Goal: Find specific page/section: Find specific page/section

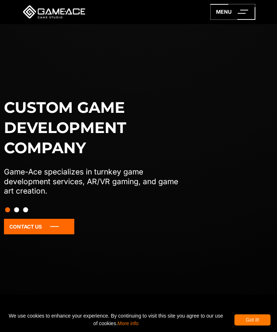
click at [253, 319] on div "Got it!" at bounding box center [253, 320] width 36 height 11
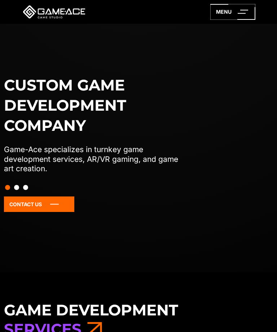
scroll to position [22, 0]
click at [251, 320] on h3 "Game Development Services" at bounding box center [139, 320] width 270 height 38
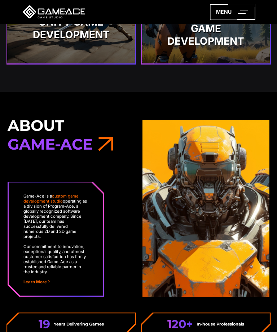
scroll to position [1823, 0]
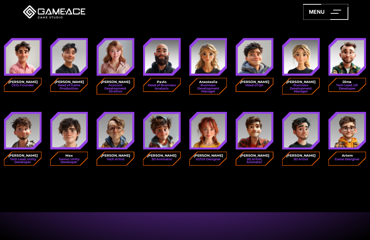
scroll to position [968, 0]
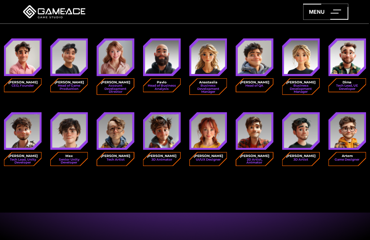
click at [204, 65] on img at bounding box center [208, 58] width 34 height 34
click at [205, 84] on small "Business Development Manager" at bounding box center [207, 88] width 31 height 9
click at [207, 87] on small "Business Development Manager" at bounding box center [207, 88] width 31 height 9
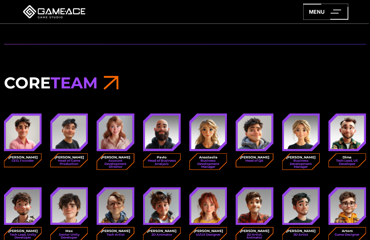
scroll to position [886, 0]
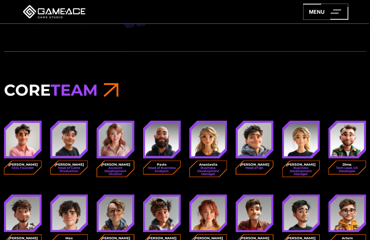
click at [81, 89] on span "Team" at bounding box center [74, 90] width 47 height 19
click at [110, 91] on icon at bounding box center [110, 90] width 15 height 19
click at [91, 90] on span "Team" at bounding box center [74, 90] width 47 height 19
click at [23, 89] on h3 "Core Team" at bounding box center [185, 90] width 362 height 19
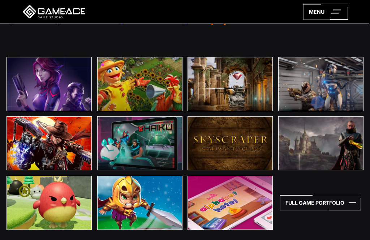
scroll to position [1525, 0]
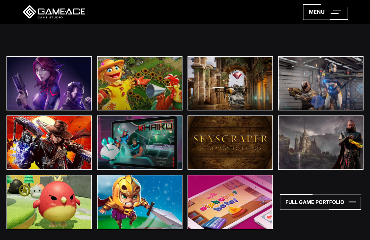
click at [292, 240] on div "Games We Worked On The Protagonist: EX-1 Learn More [GEOGRAPHIC_DATA]" at bounding box center [185, 124] width 370 height 290
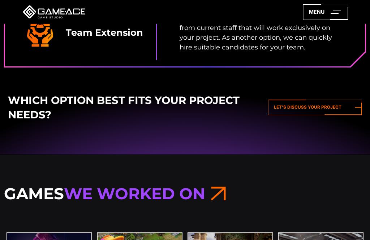
scroll to position [1301, 0]
